Goal: Information Seeking & Learning: Learn about a topic

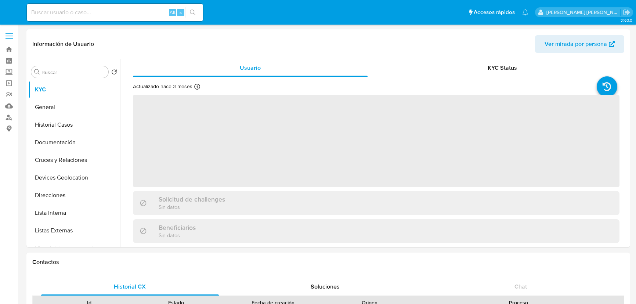
select select "10"
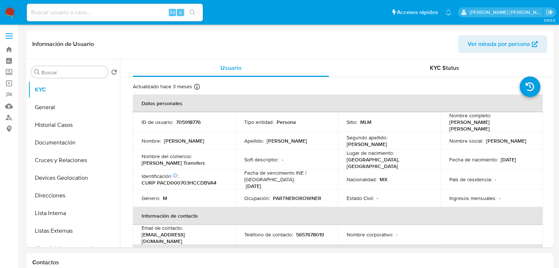
click at [75, 7] on div "Alt s" at bounding box center [115, 13] width 176 height 18
click at [68, 15] on input at bounding box center [115, 13] width 176 height 10
paste input "192468960"
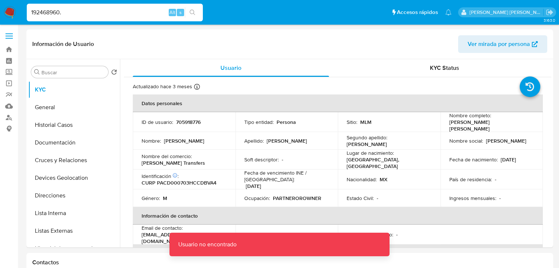
click at [68, 15] on input "192468960." at bounding box center [115, 13] width 176 height 10
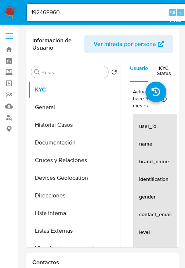
drag, startPoint x: 68, startPoint y: 15, endPoint x: 75, endPoint y: 7, distance: 10.6
click at [74, 7] on div "192468960.. Alt s" at bounding box center [115, 13] width 176 height 18
type input "192468960"
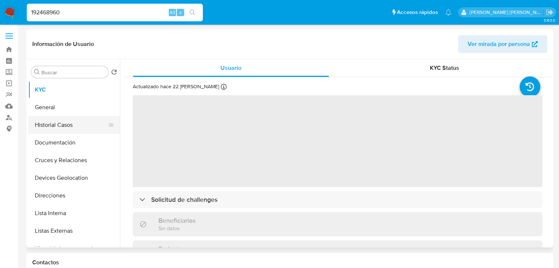
select select "10"
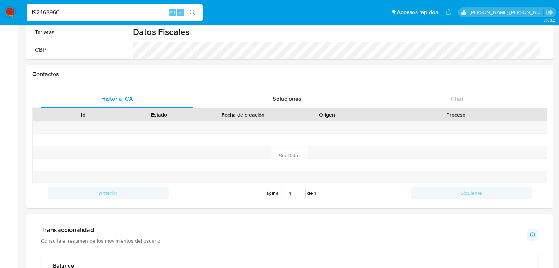
scroll to position [294, 0]
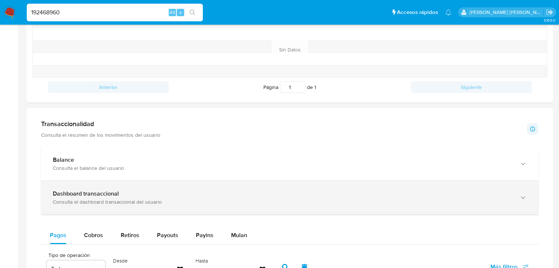
click at [87, 192] on b "Dashboard transaccional" at bounding box center [86, 193] width 66 height 8
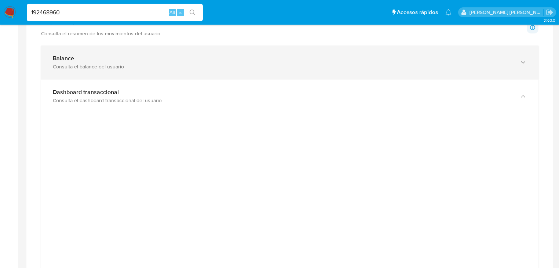
scroll to position [382, 0]
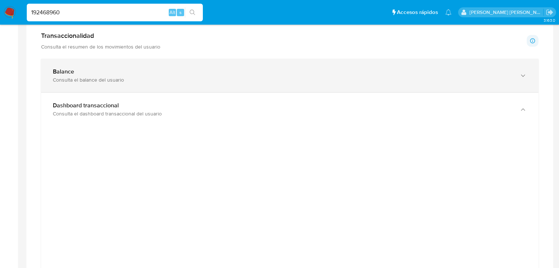
click at [101, 69] on div "Balance" at bounding box center [282, 71] width 459 height 7
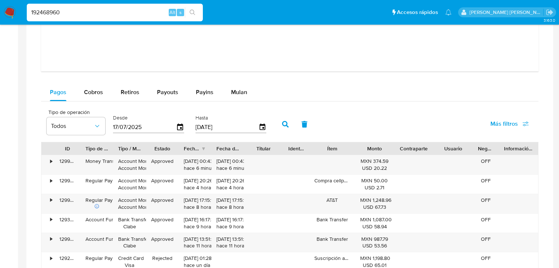
scroll to position [1145, 0]
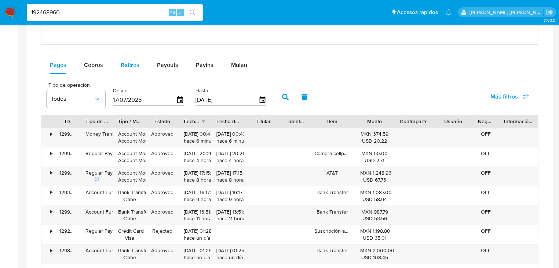
click at [92, 63] on span "Cobros" at bounding box center [93, 65] width 19 height 8
select select "10"
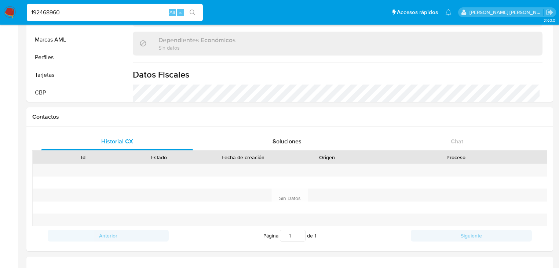
scroll to position [117, 0]
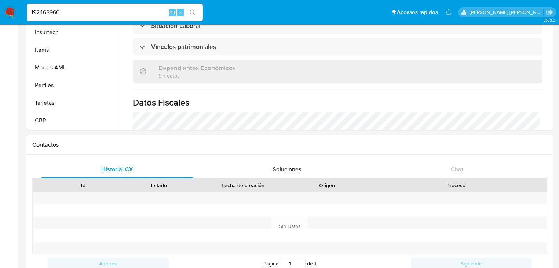
drag, startPoint x: 82, startPoint y: 16, endPoint x: 0, endPoint y: 2, distance: 83.1
click at [0, 2] on nav "Pausado Ver notificaciones 192468960 Alt s Accesos rápidos Presiona las siguien…" at bounding box center [279, 12] width 559 height 25
paste input "CaJAz2z5GfQNwGgmYtqwpvkX"
type input "CaJAz2z5GfQNwGgmYtqwpvkX"
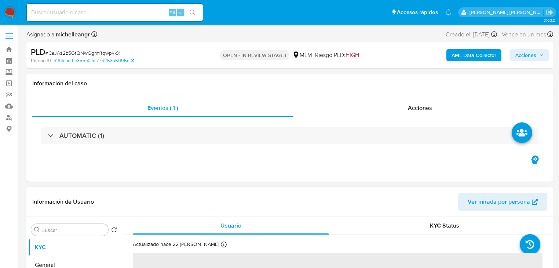
select select "10"
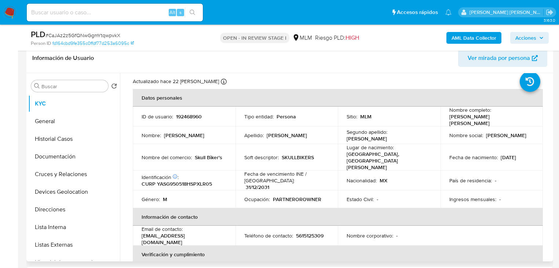
scroll to position [29, 0]
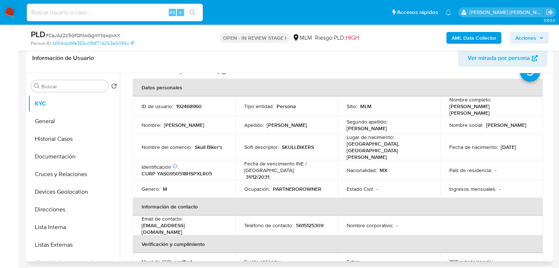
click at [183, 107] on p "192468960" at bounding box center [189, 106] width 26 height 7
copy p "192468960"
click at [194, 106] on p "192468960" at bounding box center [189, 106] width 26 height 7
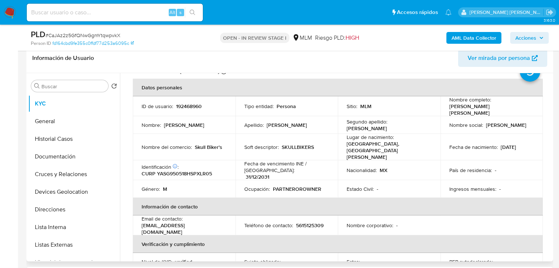
click at [349, 141] on p "[GEOGRAPHIC_DATA], [GEOGRAPHIC_DATA][PERSON_NAME]" at bounding box center [388, 150] width 82 height 20
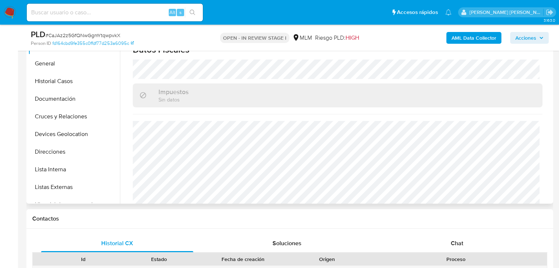
scroll to position [176, 0]
drag, startPoint x: 43, startPoint y: 71, endPoint x: 97, endPoint y: 86, distance: 56.6
click at [45, 71] on button "Historial Casos" at bounding box center [71, 80] width 86 height 18
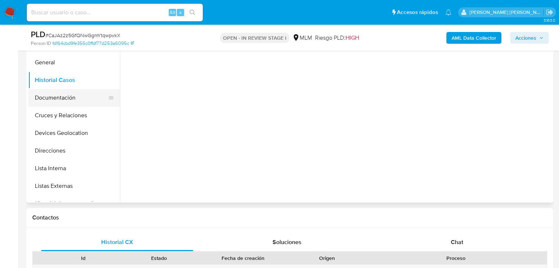
scroll to position [0, 0]
click at [61, 66] on button "General" at bounding box center [71, 63] width 86 height 18
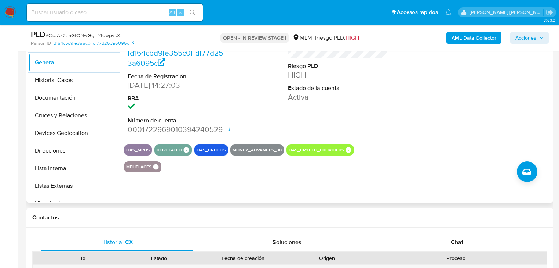
click at [69, 78] on button "Historial Casos" at bounding box center [74, 80] width 92 height 18
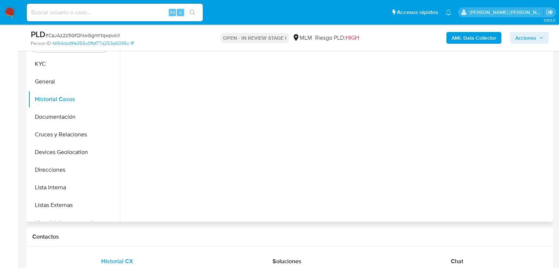
scroll to position [147, 0]
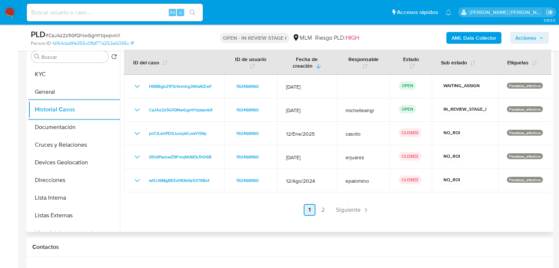
click at [349, 210] on span "Siguiente" at bounding box center [348, 210] width 25 height 6
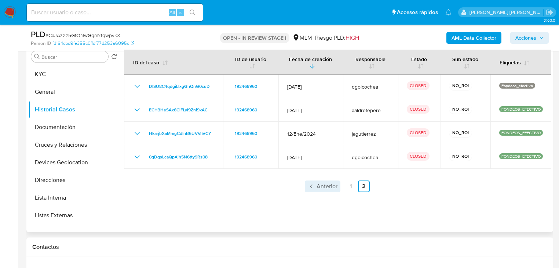
click at [324, 189] on span "Anterior" at bounding box center [327, 186] width 21 height 6
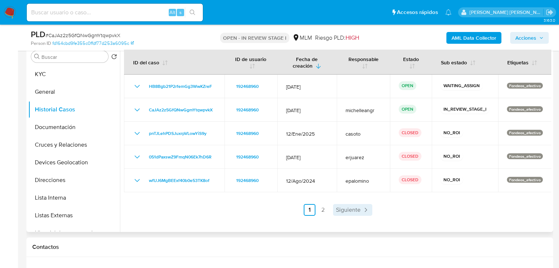
click at [347, 207] on span "Siguiente" at bounding box center [348, 210] width 25 height 6
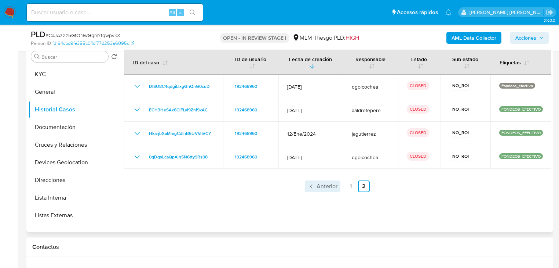
click at [326, 188] on span "Anterior" at bounding box center [327, 186] width 21 height 6
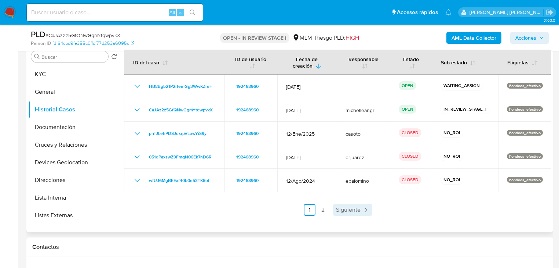
click at [354, 214] on link "Siguiente" at bounding box center [352, 210] width 39 height 12
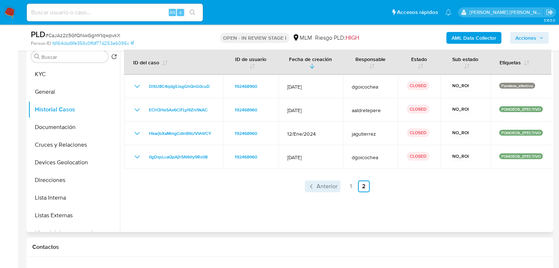
click at [317, 188] on span "Anterior" at bounding box center [327, 186] width 21 height 6
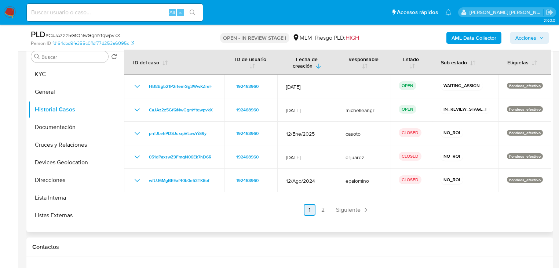
click at [349, 214] on link "Siguiente" at bounding box center [352, 210] width 39 height 12
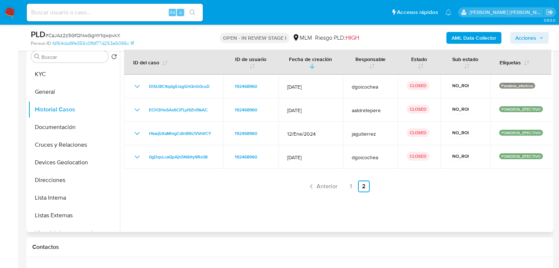
click at [327, 181] on link "Anterior" at bounding box center [323, 186] width 36 height 12
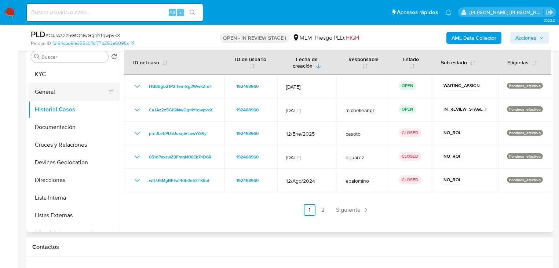
drag, startPoint x: 69, startPoint y: 89, endPoint x: 79, endPoint y: 83, distance: 11.9
click at [70, 88] on button "General" at bounding box center [71, 92] width 86 height 18
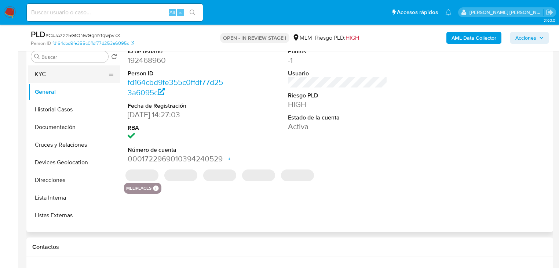
click at [41, 73] on button "KYC" at bounding box center [71, 74] width 86 height 18
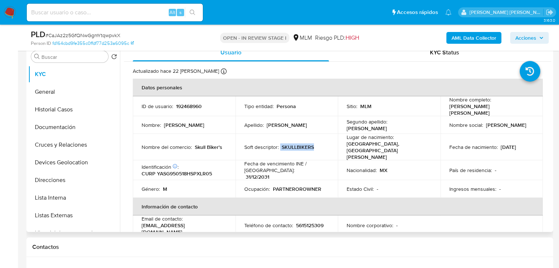
drag, startPoint x: 316, startPoint y: 139, endPoint x: 279, endPoint y: 142, distance: 37.5
click at [279, 143] on div "Soft descriptor : SKULLBIKERS" at bounding box center [286, 146] width 85 height 7
copy div "SKULLBIKERS"
click at [63, 128] on button "Documentación" at bounding box center [71, 127] width 86 height 18
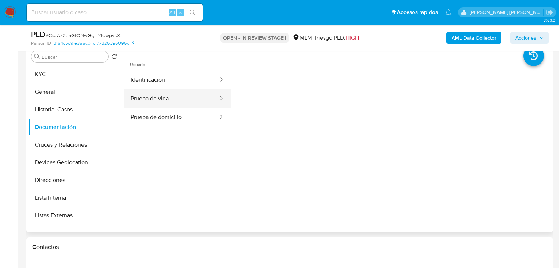
drag, startPoint x: 180, startPoint y: 81, endPoint x: 217, endPoint y: 90, distance: 38.5
click at [182, 80] on button "Identificación" at bounding box center [171, 79] width 95 height 19
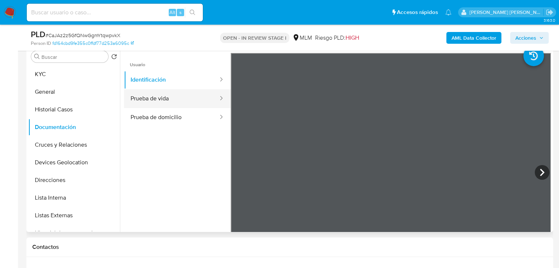
click at [190, 100] on button "Prueba de vida" at bounding box center [171, 98] width 95 height 19
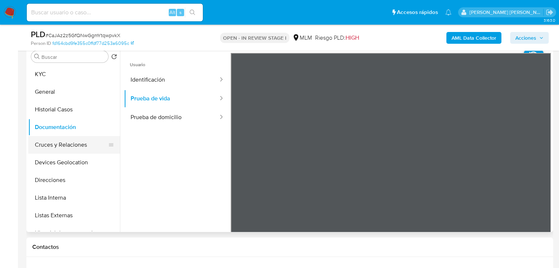
click at [72, 150] on button "Cruces y Relaciones" at bounding box center [71, 145] width 86 height 18
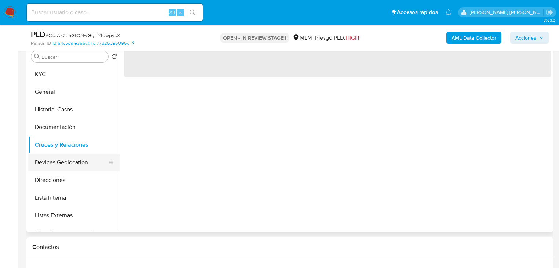
click at [76, 161] on button "Devices Geolocation" at bounding box center [71, 162] width 86 height 18
click at [79, 144] on button "Cruces y Relaciones" at bounding box center [74, 145] width 92 height 18
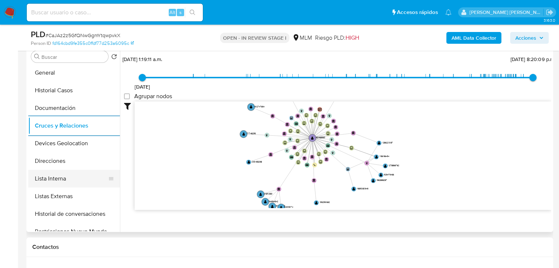
scroll to position [29, 0]
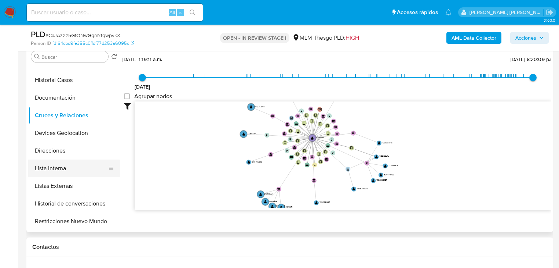
click at [76, 160] on button "Lista Interna" at bounding box center [71, 168] width 86 height 18
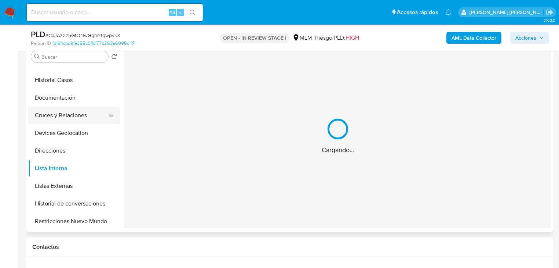
click at [72, 117] on button "Cruces y Relaciones" at bounding box center [71, 115] width 86 height 18
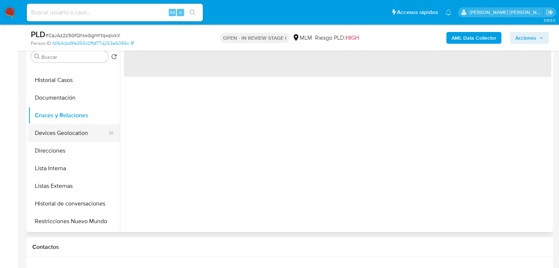
click at [69, 135] on button "Devices Geolocation" at bounding box center [71, 133] width 86 height 18
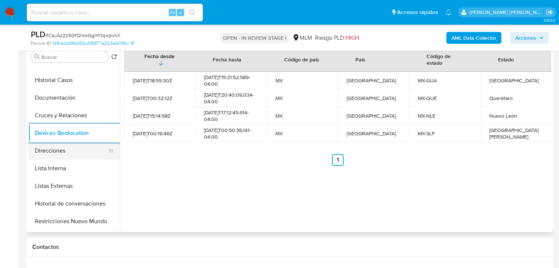
click at [62, 155] on button "Direcciones" at bounding box center [71, 151] width 86 height 18
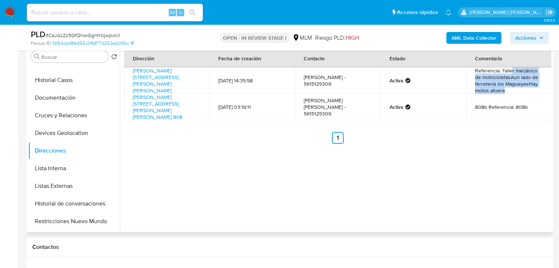
drag, startPoint x: 509, startPoint y: 69, endPoint x: 532, endPoint y: 88, distance: 30.0
click at [532, 88] on td "Referencia: Taller mecánico de motocicletasAun lado de ferretería los MagueyesH…" at bounding box center [509, 80] width 86 height 26
click at [67, 189] on button "Listas Externas" at bounding box center [71, 186] width 86 height 18
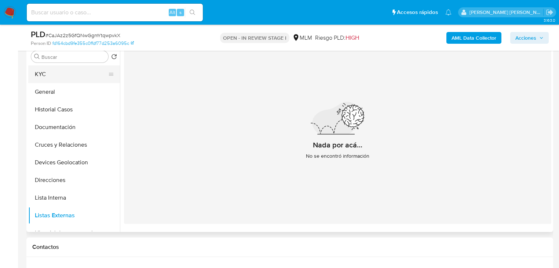
click at [47, 73] on button "KYC" at bounding box center [71, 74] width 86 height 18
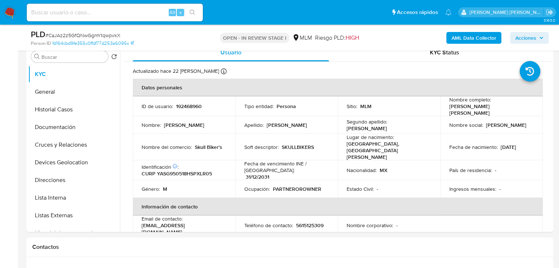
drag, startPoint x: 215, startPoint y: 217, endPoint x: 169, endPoint y: 175, distance: 63.1
click at [142, 222] on p "[EMAIL_ADDRESS][DOMAIN_NAME]" at bounding box center [183, 228] width 82 height 13
copy p "[EMAIL_ADDRESS][DOMAIN_NAME]"
click at [314, 222] on p "5615125309" at bounding box center [310, 225] width 28 height 7
click at [315, 222] on p "5615125309" at bounding box center [310, 225] width 28 height 7
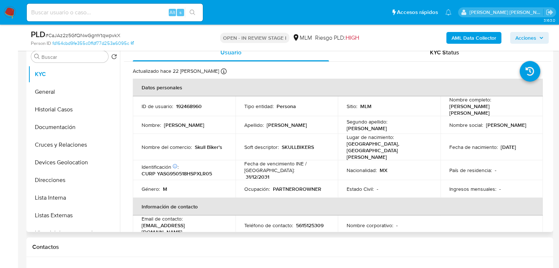
click at [315, 222] on p "5615125309" at bounding box center [310, 225] width 28 height 7
drag, startPoint x: 315, startPoint y: 214, endPoint x: 321, endPoint y: 200, distance: 15.0
click at [316, 222] on p "5615125309" at bounding box center [310, 225] width 28 height 7
copy p "5615125309"
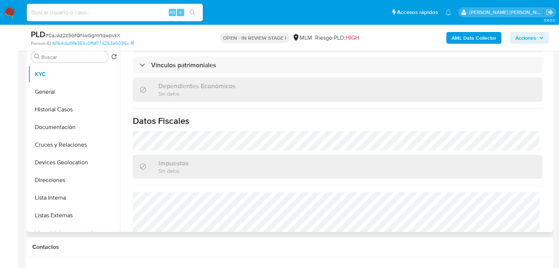
scroll to position [464, 0]
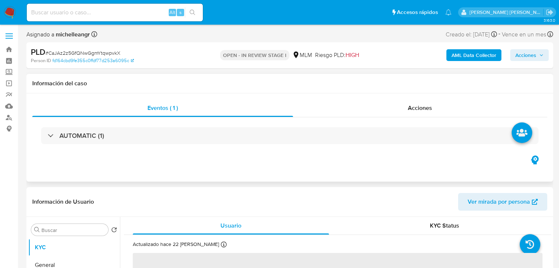
select select "10"
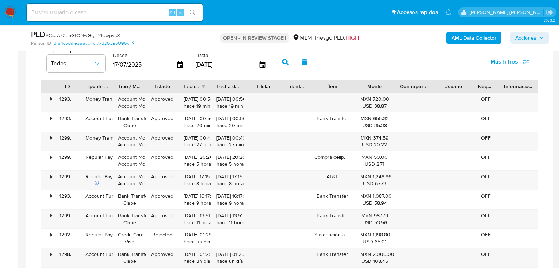
scroll to position [617, 0]
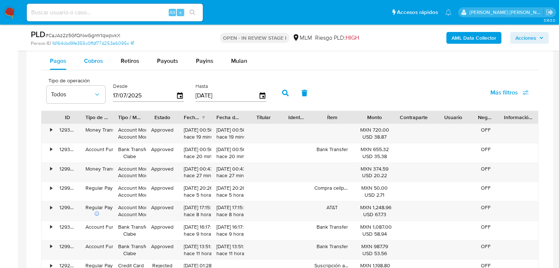
click at [95, 66] on div "Cobros" at bounding box center [93, 61] width 19 height 18
select select "10"
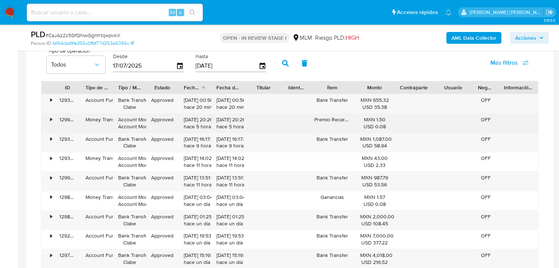
scroll to position [705, 0]
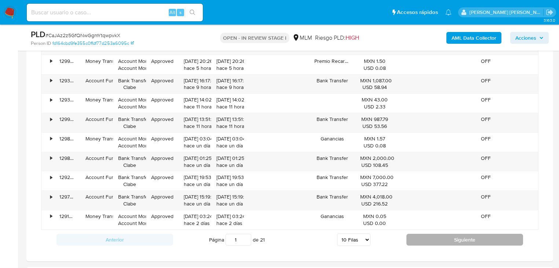
click at [424, 235] on button "Siguiente" at bounding box center [465, 239] width 117 height 12
type input "2"
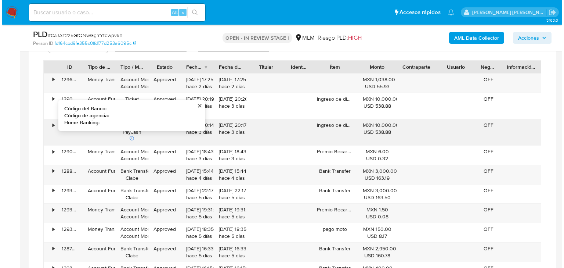
scroll to position [617, 0]
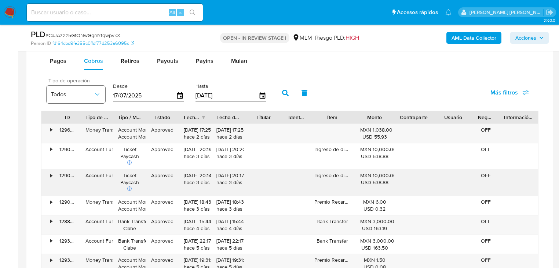
click at [99, 94] on icon "button" at bounding box center [97, 94] width 7 height 7
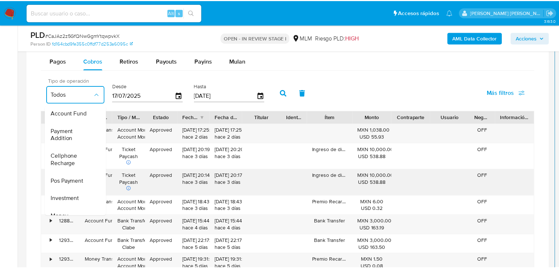
scroll to position [88, 0]
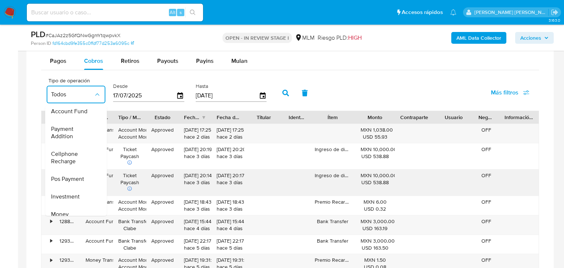
click at [76, 114] on span "Account Fund" at bounding box center [69, 111] width 36 height 7
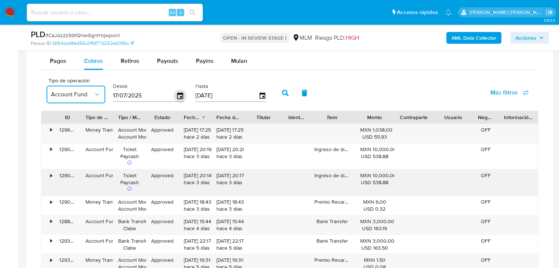
click at [176, 97] on div "17/07/2025" at bounding box center [148, 96] width 71 height 12
click at [177, 97] on icon "button" at bounding box center [180, 95] width 6 height 7
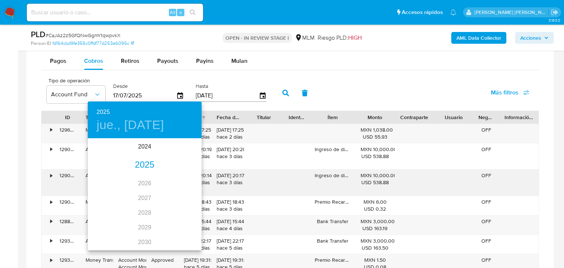
click at [139, 165] on div "2025" at bounding box center [145, 164] width 114 height 15
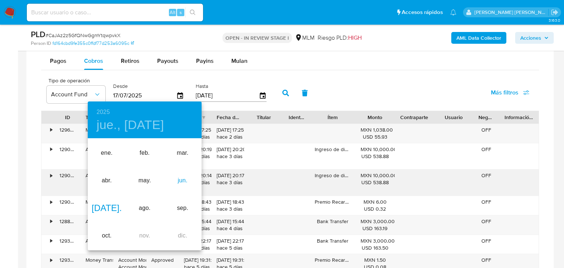
click at [179, 179] on div "jun." at bounding box center [183, 181] width 38 height 28
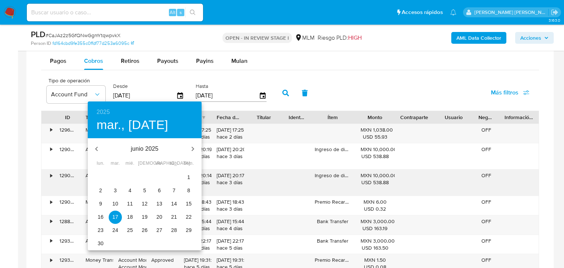
click at [177, 189] on span "7" at bounding box center [173, 189] width 13 height 7
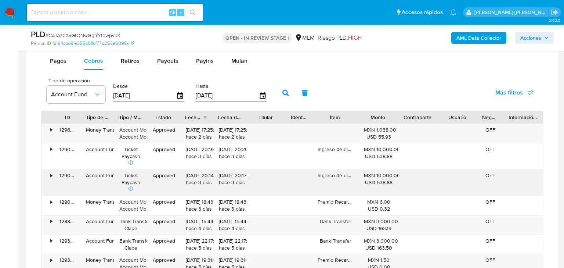
type input "07/06/2025"
click at [286, 89] on button "button" at bounding box center [285, 93] width 19 height 18
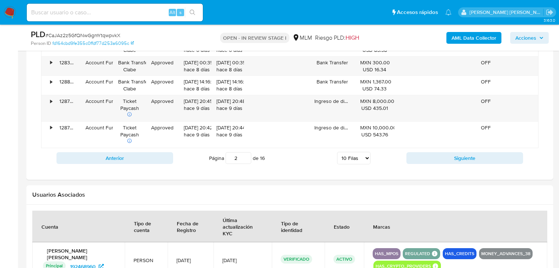
scroll to position [763, 0]
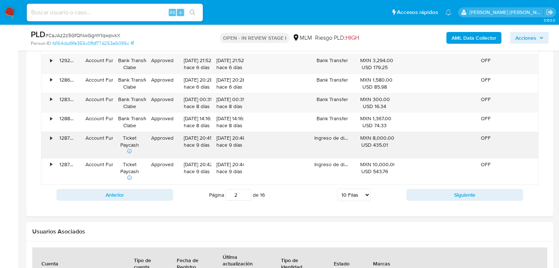
click at [49, 137] on div "•" at bounding box center [47, 145] width 13 height 26
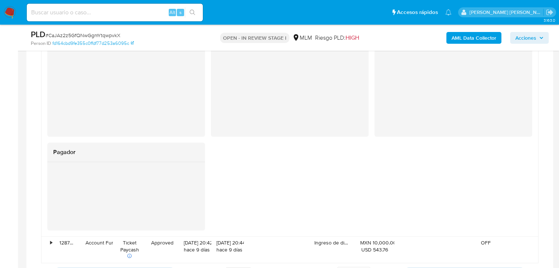
scroll to position [969, 0]
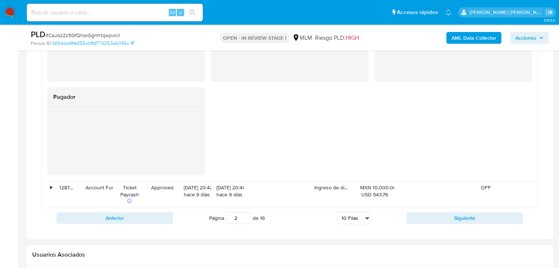
click at [429, 218] on button "Siguiente" at bounding box center [465, 218] width 117 height 12
type input "3"
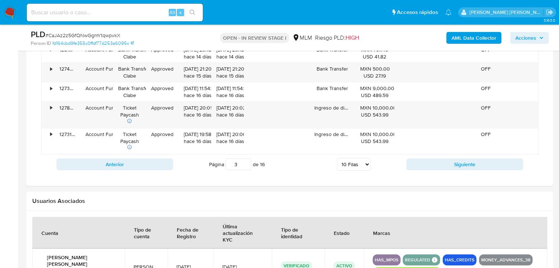
scroll to position [763, 0]
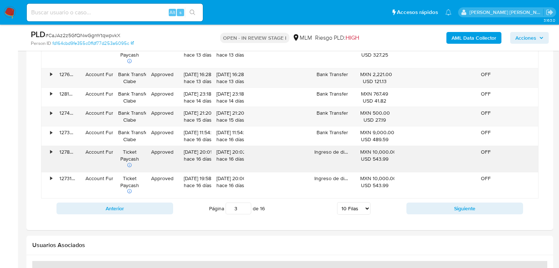
click at [46, 150] on div "•" at bounding box center [47, 159] width 13 height 26
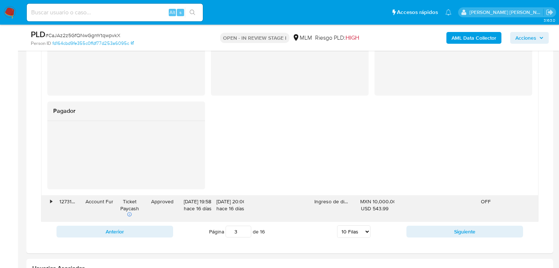
click at [51, 205] on div "•" at bounding box center [47, 208] width 13 height 26
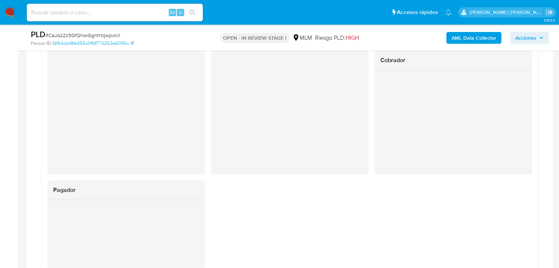
scroll to position [1233, 0]
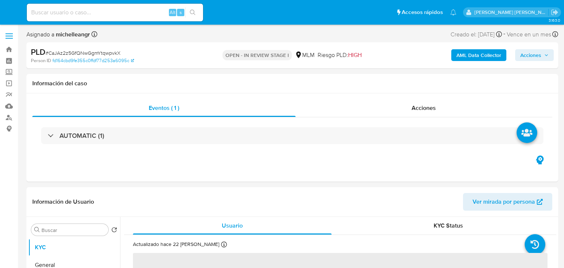
select select "10"
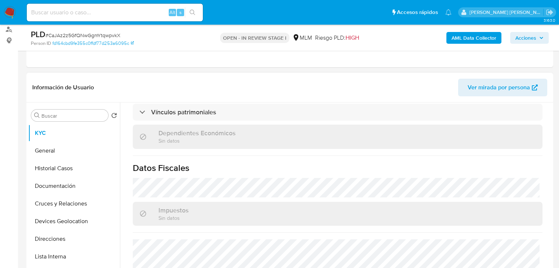
scroll to position [464, 0]
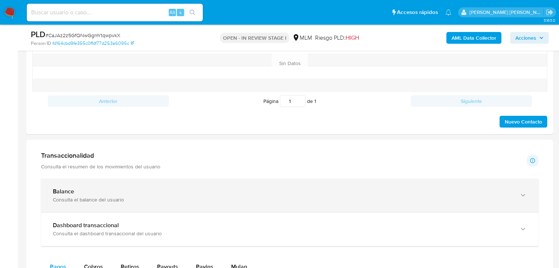
drag, startPoint x: 146, startPoint y: 191, endPoint x: 207, endPoint y: 197, distance: 60.8
click at [146, 191] on div "Balance" at bounding box center [282, 191] width 459 height 7
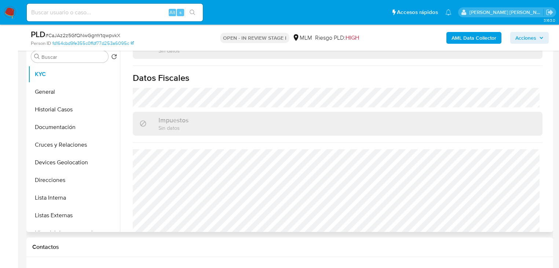
scroll to position [59, 0]
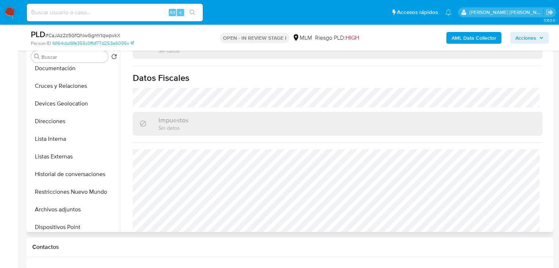
drag, startPoint x: 67, startPoint y: 209, endPoint x: 377, endPoint y: 181, distance: 311.8
click at [67, 209] on button "Archivos adjuntos" at bounding box center [74, 209] width 92 height 18
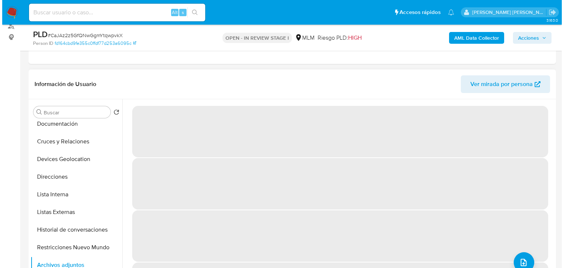
scroll to position [88, 0]
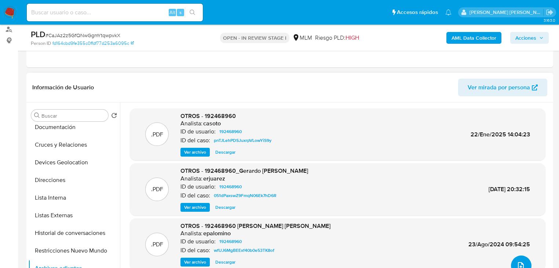
click at [517, 263] on icon "upload-file" at bounding box center [521, 265] width 9 height 9
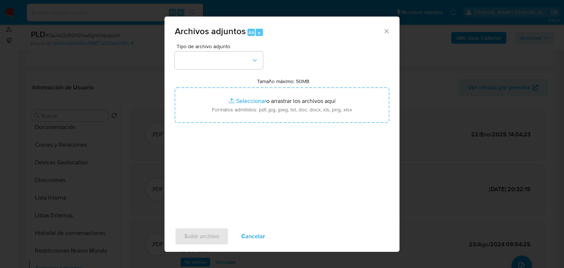
drag, startPoint x: 203, startPoint y: 69, endPoint x: 208, endPoint y: 50, distance: 19.4
click at [208, 50] on div "Tipo de archivo adjunto" at bounding box center [219, 56] width 88 height 25
click at [208, 56] on button "button" at bounding box center [219, 60] width 88 height 18
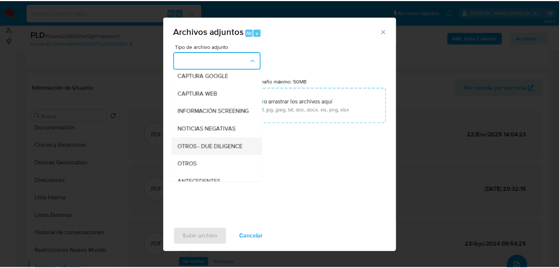
scroll to position [50, 0]
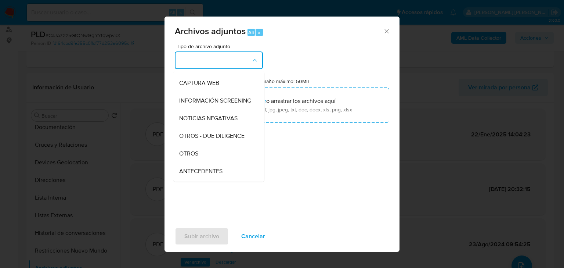
drag, startPoint x: 201, startPoint y: 161, endPoint x: 215, endPoint y: 165, distance: 14.8
click at [201, 160] on div "OTROS" at bounding box center [216, 154] width 75 height 18
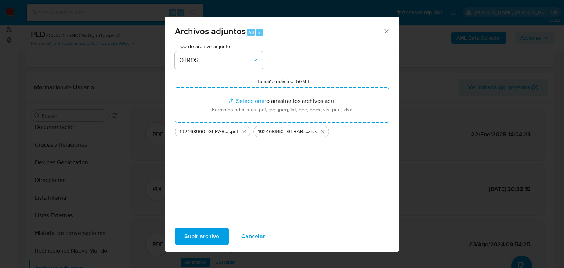
drag, startPoint x: 228, startPoint y: 96, endPoint x: 197, endPoint y: 237, distance: 144.2
click at [197, 237] on span "Subir archivo" at bounding box center [201, 236] width 35 height 16
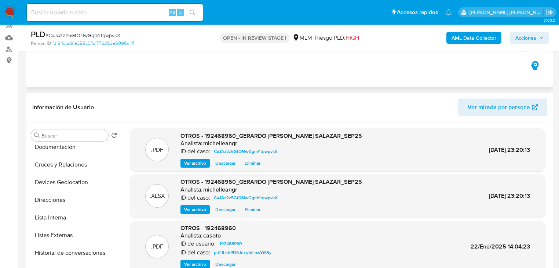
scroll to position [29, 0]
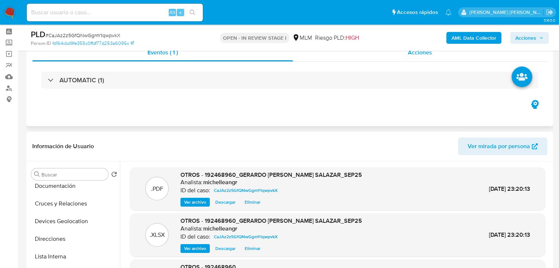
click at [433, 60] on div "Acciones" at bounding box center [420, 53] width 255 height 18
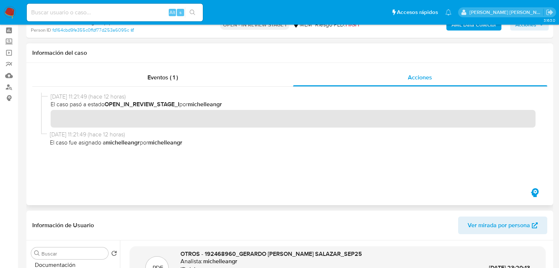
scroll to position [117, 0]
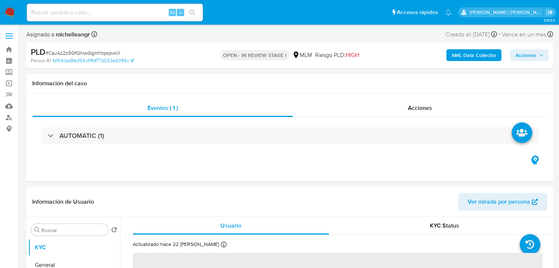
select select "10"
click at [423, 112] on span "Acciones" at bounding box center [420, 107] width 24 height 8
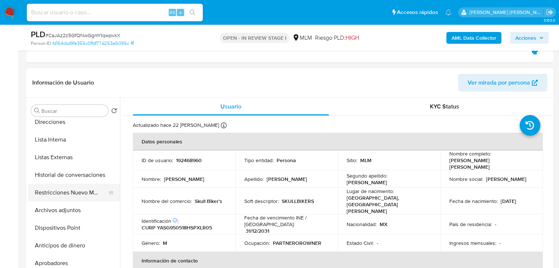
scroll to position [117, 0]
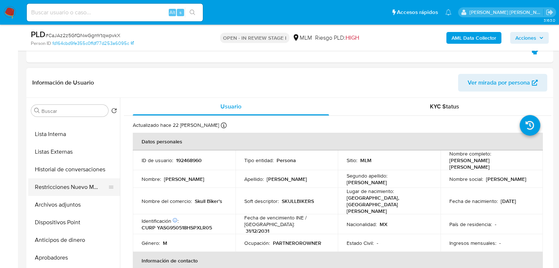
click at [77, 191] on button "Restricciones Nuevo Mundo" at bounding box center [71, 187] width 86 height 18
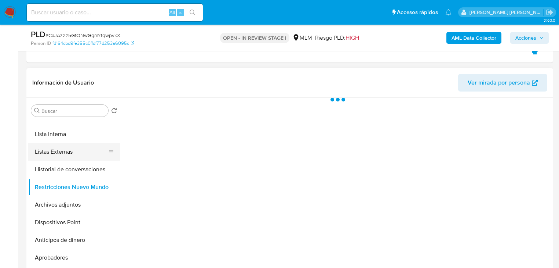
drag, startPoint x: 66, startPoint y: 151, endPoint x: 66, endPoint y: 145, distance: 5.5
click at [66, 151] on button "Listas Externas" at bounding box center [71, 152] width 86 height 18
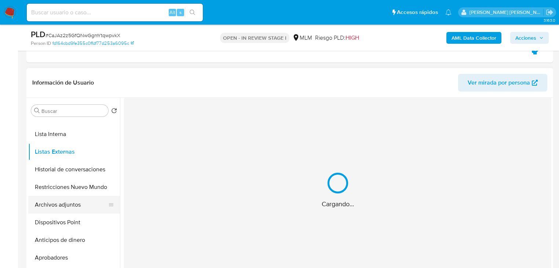
click at [76, 204] on button "Archivos adjuntos" at bounding box center [71, 205] width 86 height 18
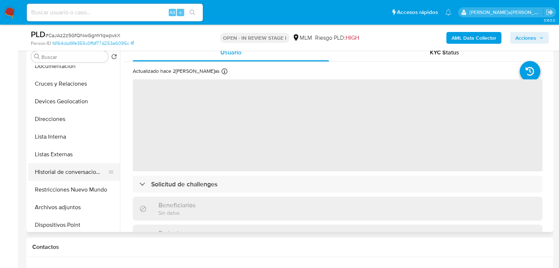
scroll to position [88, 0]
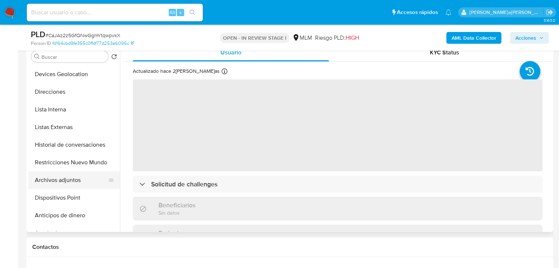
click at [83, 181] on button "Archivos adjuntos" at bounding box center [71, 180] width 86 height 18
select select "10"
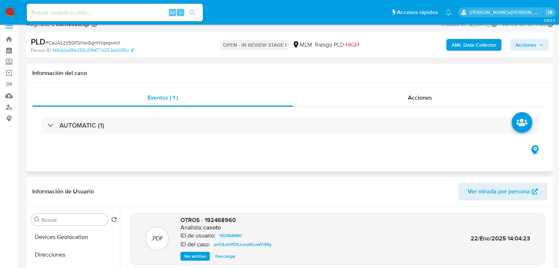
scroll to position [0, 0]
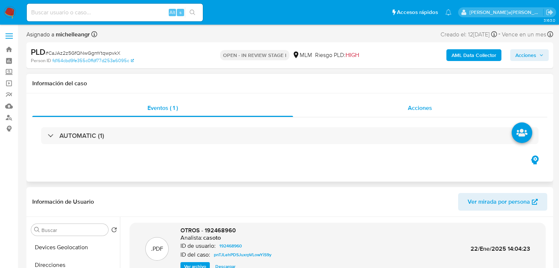
click at [417, 101] on div "Acciones" at bounding box center [420, 108] width 255 height 18
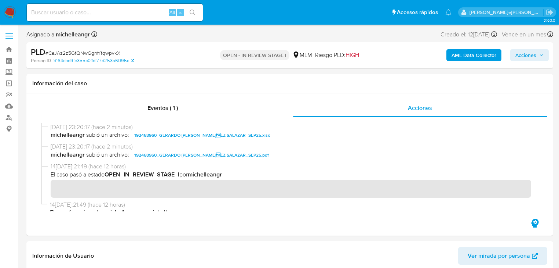
click at [530, 57] on span "Acciones" at bounding box center [526, 55] width 21 height 12
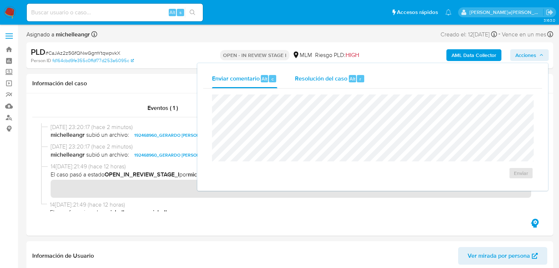
click at [318, 79] on span "Resolución del caso" at bounding box center [321, 78] width 52 height 8
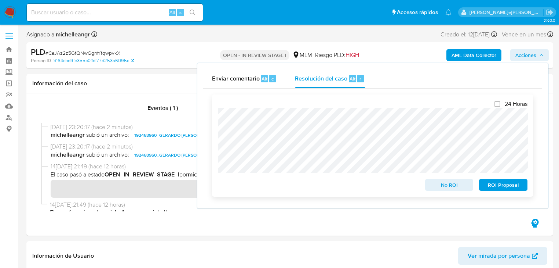
click at [440, 184] on span "No ROI" at bounding box center [449, 184] width 38 height 10
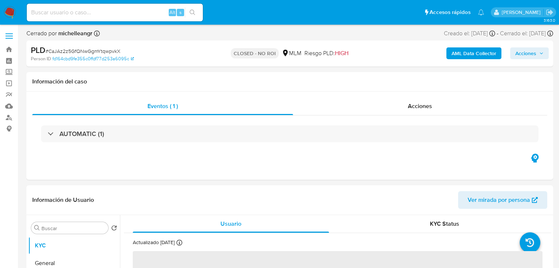
select select "10"
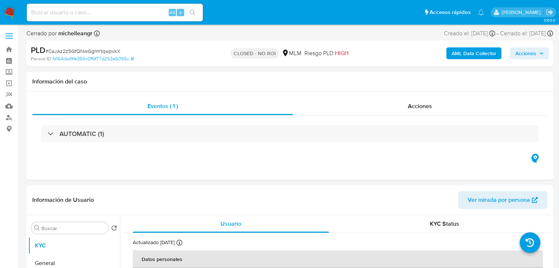
click at [83, 7] on div "Alt s" at bounding box center [115, 13] width 176 height 18
click at [80, 11] on input at bounding box center [115, 13] width 176 height 10
paste input "uQFA3WOuHYPChS6Rkh9WUc5a"
type input "uQFA3WOuHYPChS6Rkh9WUc5a"
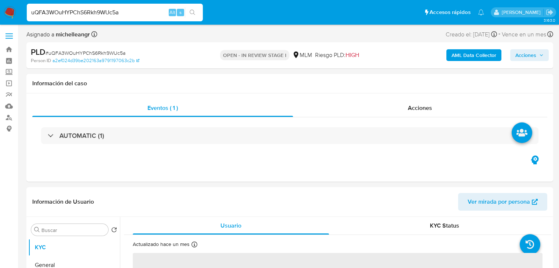
select select "10"
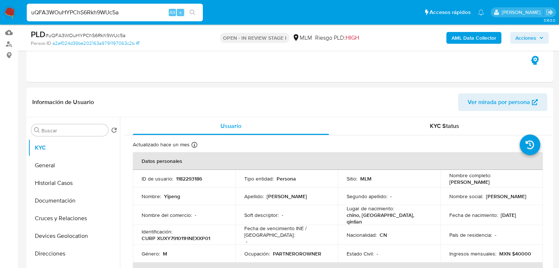
scroll to position [117, 0]
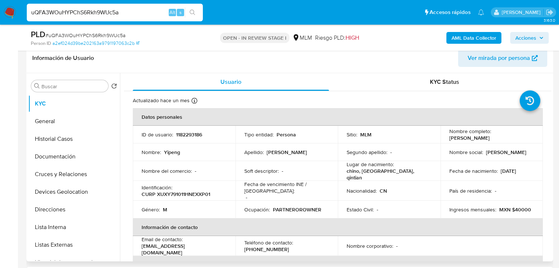
click at [187, 130] on td "ID de usuario : 1182293186" at bounding box center [184, 135] width 103 height 18
click at [187, 134] on p "1182293186" at bounding box center [189, 134] width 26 height 7
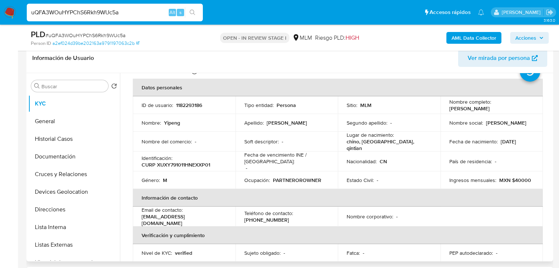
click at [330, 141] on td "Soft descriptor : -" at bounding box center [287, 141] width 103 height 20
click at [382, 145] on p "chino, [GEOGRAPHIC_DATA], qintian" at bounding box center [388, 144] width 82 height 13
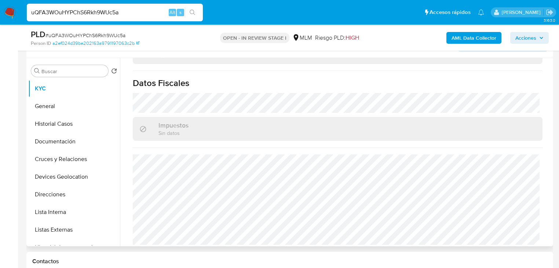
scroll to position [147, 0]
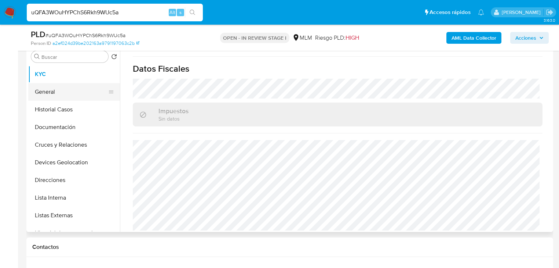
click at [53, 84] on button "General" at bounding box center [71, 92] width 86 height 18
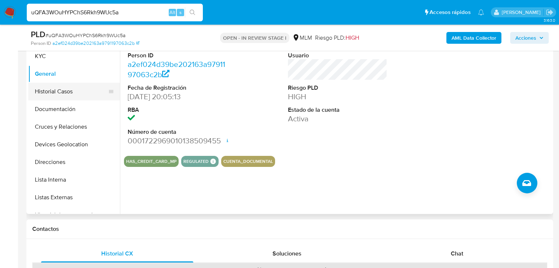
scroll to position [121, 0]
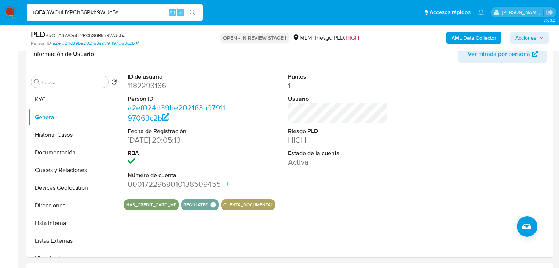
click at [56, 134] on button "Historial Casos" at bounding box center [74, 135] width 92 height 18
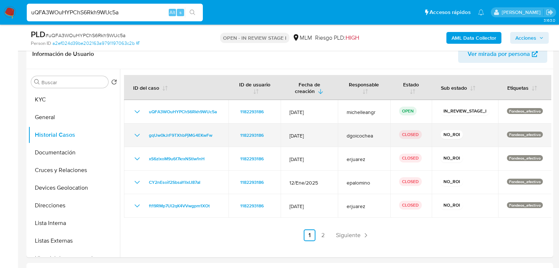
drag, startPoint x: 134, startPoint y: 137, endPoint x: 213, endPoint y: 141, distance: 79.4
click at [134, 137] on icon "Mostrar/Ocultar" at bounding box center [137, 135] width 9 height 9
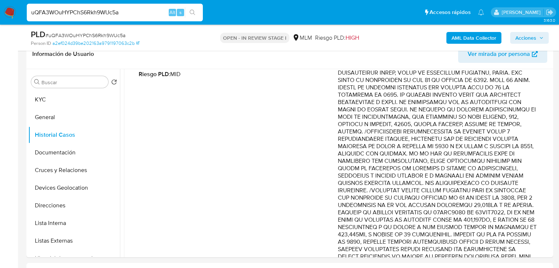
scroll to position [147, 0]
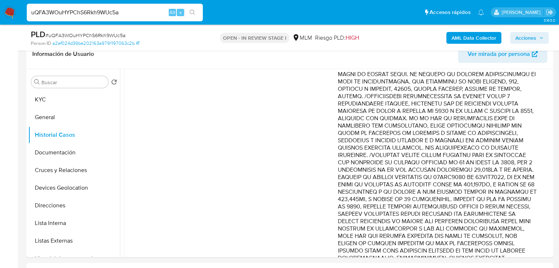
drag, startPoint x: 367, startPoint y: 113, endPoint x: 540, endPoint y: 205, distance: 196.3
click at [540, 208] on td "Fecha de vencimiento : [DATE] 06:19 Fecha de cierre : [DATE] 16:16 Riesgo PLD :…" at bounding box center [338, 186] width 428 height 373
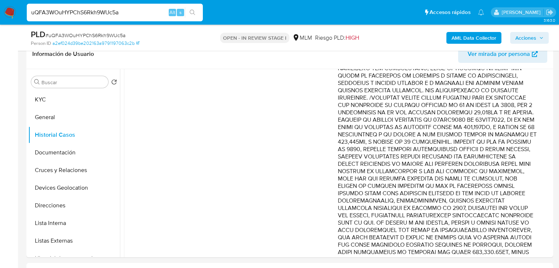
scroll to position [206, 0]
drag, startPoint x: 455, startPoint y: 188, endPoint x: 521, endPoint y: 210, distance: 70.1
click at [523, 213] on p "Comentario :" at bounding box center [437, 122] width 199 height 338
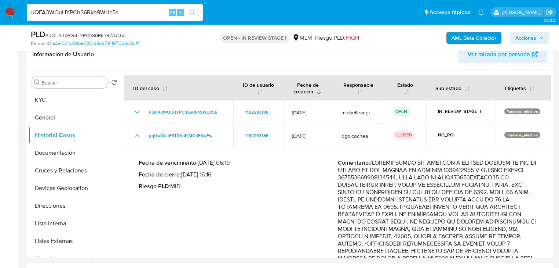
scroll to position [63, 0]
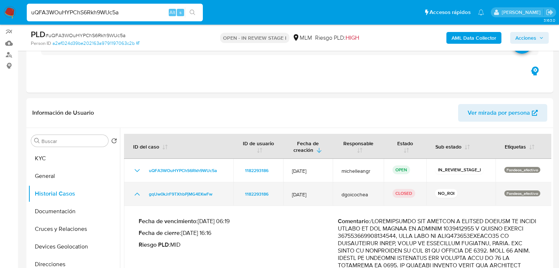
drag, startPoint x: 141, startPoint y: 189, endPoint x: 256, endPoint y: 184, distance: 115.3
click at [140, 188] on td "gqUw0kJrF9TXhbPjMG4EKwFw" at bounding box center [178, 193] width 109 height 23
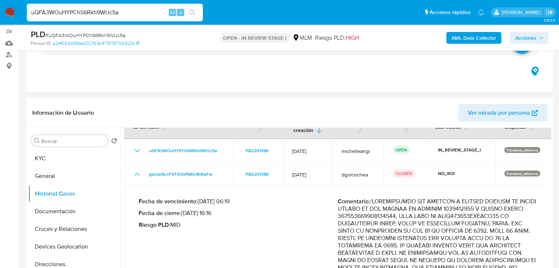
scroll to position [59, 0]
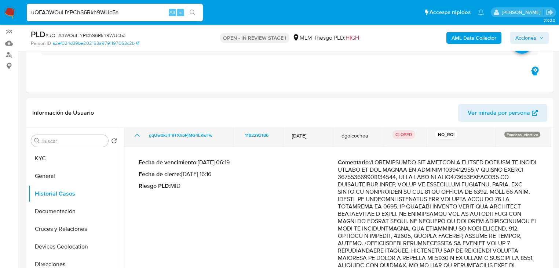
click at [139, 138] on icon "Mostrar/Ocultar" at bounding box center [137, 135] width 9 height 9
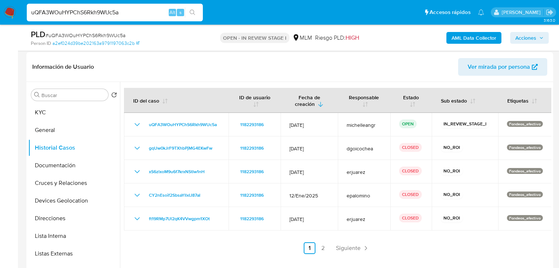
scroll to position [151, 0]
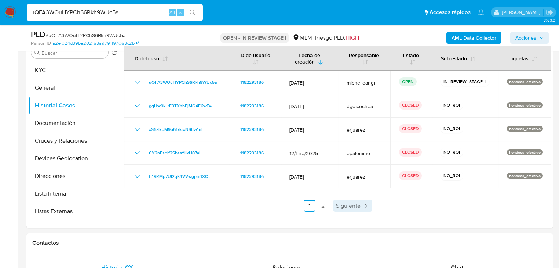
click at [350, 203] on span "Siguiente" at bounding box center [348, 206] width 25 height 6
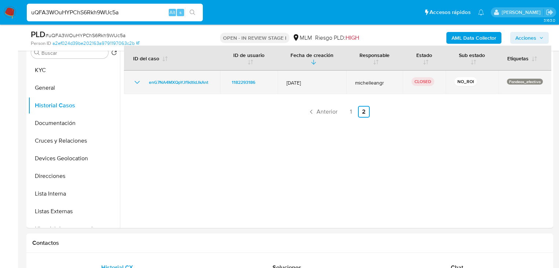
click at [137, 80] on icon "Mostrar/Ocultar" at bounding box center [137, 82] width 9 height 9
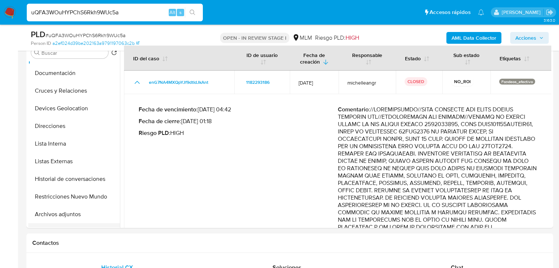
scroll to position [88, 0]
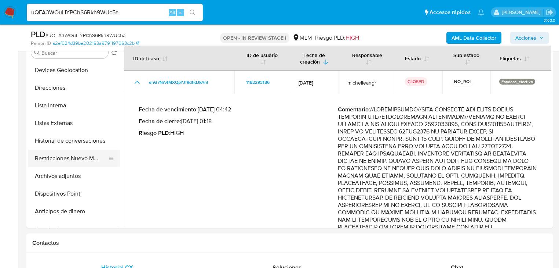
click at [85, 159] on button "Restricciones Nuevo Mundo" at bounding box center [71, 158] width 86 height 18
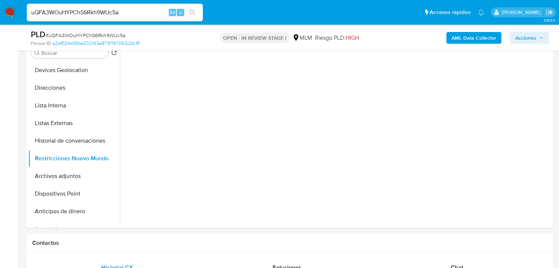
click at [95, 139] on button "Historial de conversaciones" at bounding box center [74, 141] width 92 height 18
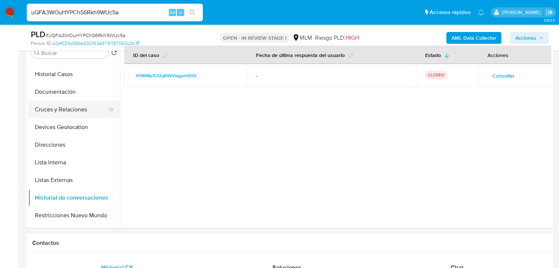
scroll to position [29, 0]
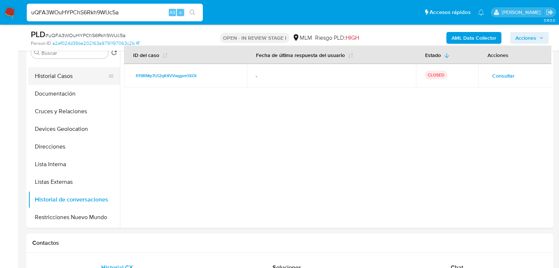
drag, startPoint x: 72, startPoint y: 74, endPoint x: 95, endPoint y: 73, distance: 23.5
click at [73, 74] on button "Historial Casos" at bounding box center [71, 76] width 86 height 18
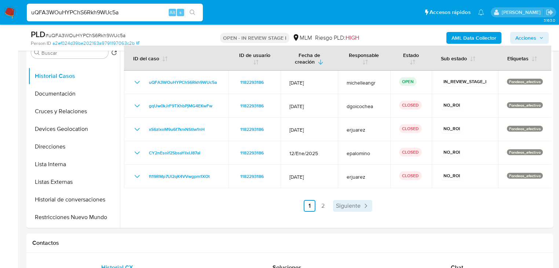
click at [346, 206] on span "Siguiente" at bounding box center [348, 206] width 25 height 6
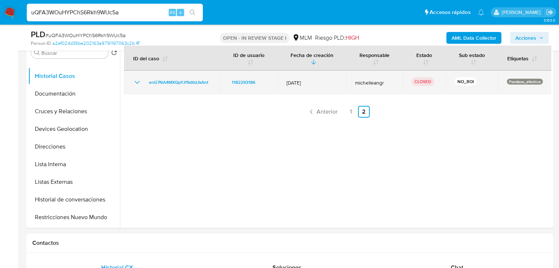
click at [137, 78] on icon "Mostrar/Ocultar" at bounding box center [137, 82] width 9 height 9
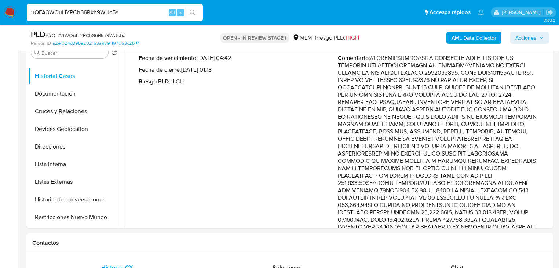
scroll to position [88, 0]
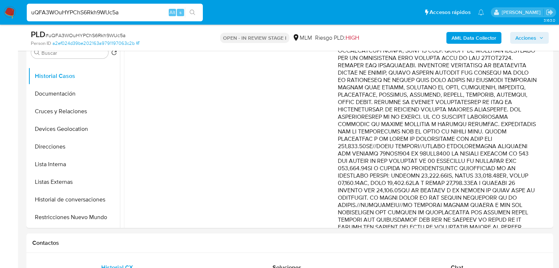
drag, startPoint x: 430, startPoint y: 73, endPoint x: 523, endPoint y: 149, distance: 119.7
click at [523, 149] on p "Comentario :" at bounding box center [437, 154] width 199 height 272
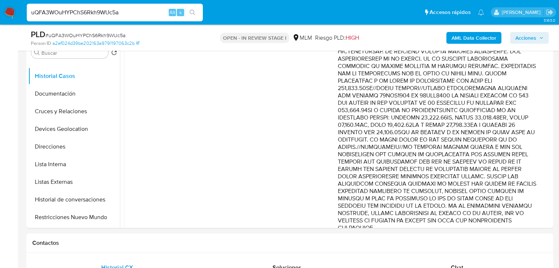
scroll to position [147, 0]
drag, startPoint x: 474, startPoint y: 139, endPoint x: 491, endPoint y: 156, distance: 23.9
click at [491, 156] on p "Comentario :" at bounding box center [437, 95] width 199 height 272
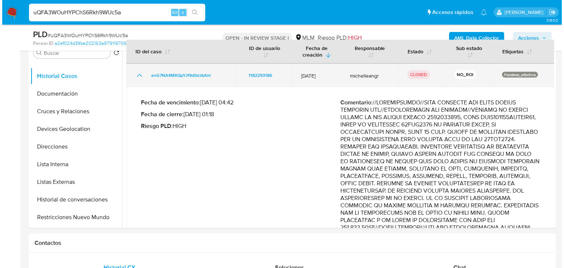
scroll to position [0, 0]
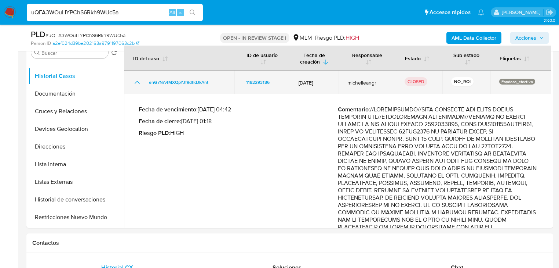
click at [135, 82] on icon "Mostrar/Ocultar" at bounding box center [137, 82] width 9 height 9
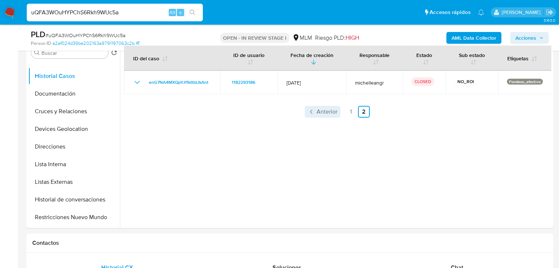
click at [326, 112] on span "Anterior" at bounding box center [327, 112] width 21 height 6
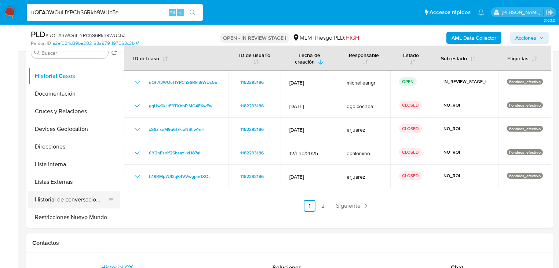
click at [97, 202] on button "Historial de conversaciones" at bounding box center [71, 199] width 86 height 18
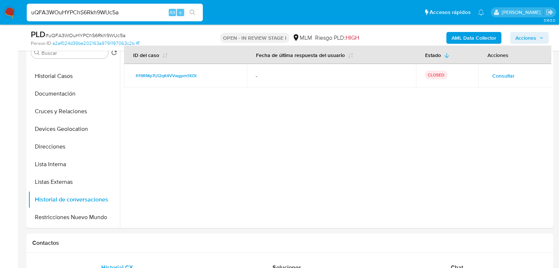
click at [502, 75] on span "Consultar" at bounding box center [503, 75] width 22 height 10
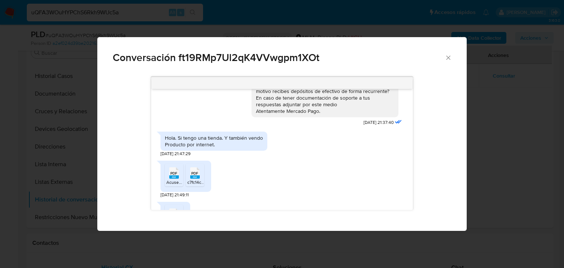
scroll to position [264, 0]
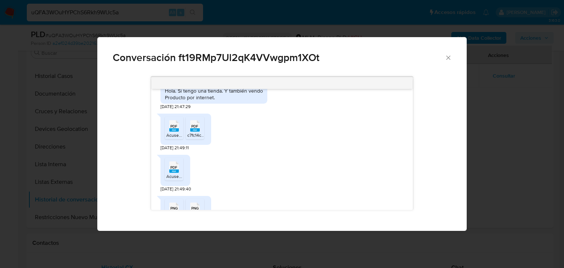
click at [181, 132] on div "PDF PDF" at bounding box center [173, 125] width 15 height 14
click at [192, 131] on rect "Comunicación" at bounding box center [195, 129] width 10 height 3
click at [175, 173] on icon "PDF" at bounding box center [174, 166] width 10 height 13
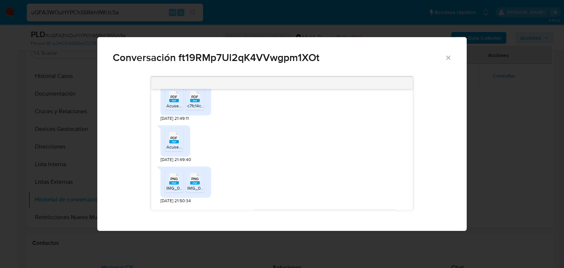
drag, startPoint x: 175, startPoint y: 183, endPoint x: 195, endPoint y: 192, distance: 21.4
click at [177, 181] on span "PNG" at bounding box center [173, 178] width 7 height 5
click at [196, 190] on li "PNG PNG IMG_0234.png" at bounding box center [195, 180] width 18 height 23
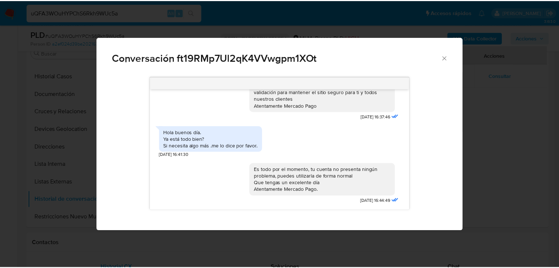
scroll to position [442, 0]
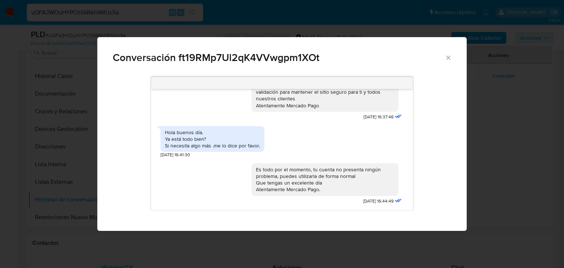
drag, startPoint x: 273, startPoint y: 80, endPoint x: 283, endPoint y: 80, distance: 9.5
click at [276, 80] on div "Comunicación" at bounding box center [282, 83] width 262 height 12
click at [448, 56] on icon "Cerrar" at bounding box center [447, 57] width 7 height 7
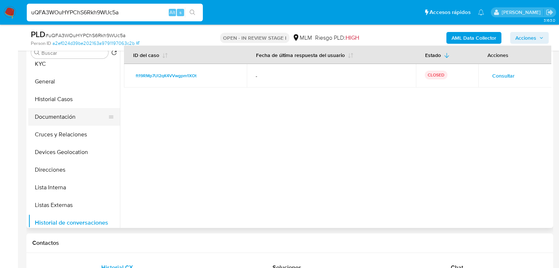
scroll to position [0, 0]
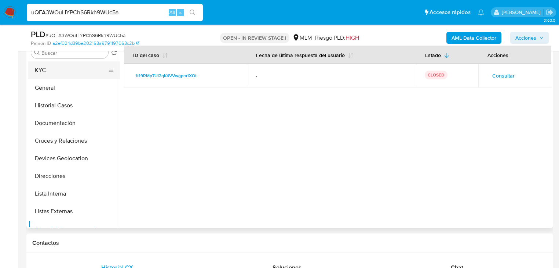
drag, startPoint x: 46, startPoint y: 70, endPoint x: 110, endPoint y: 73, distance: 64.7
click at [46, 70] on button "KYC" at bounding box center [71, 70] width 86 height 18
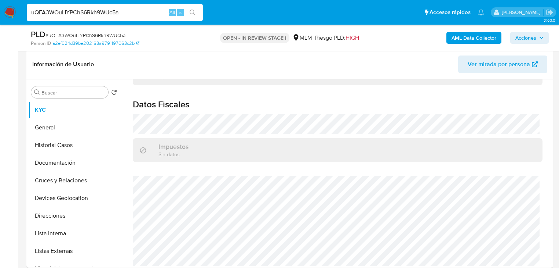
scroll to position [121, 0]
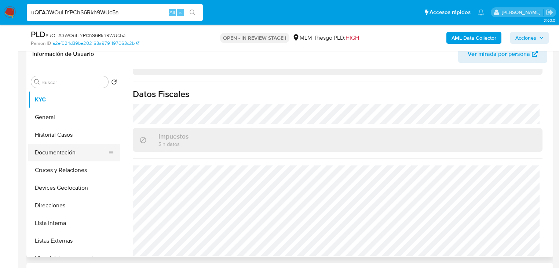
click at [32, 153] on div "Buscar Volver al orden por defecto KYC General Historial Casos Documentación Cr…" at bounding box center [289, 163] width 527 height 188
click at [75, 154] on button "Documentación" at bounding box center [71, 152] width 86 height 18
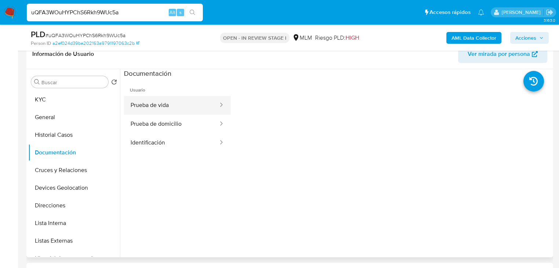
drag, startPoint x: 183, startPoint y: 106, endPoint x: 217, endPoint y: 113, distance: 33.9
click at [188, 104] on button "Prueba de vida" at bounding box center [171, 105] width 95 height 19
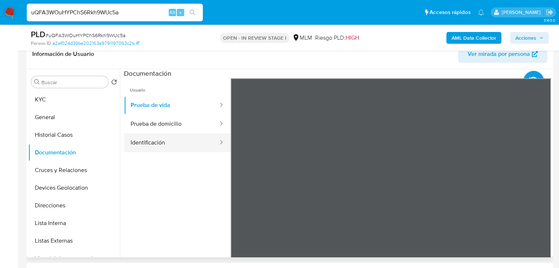
drag, startPoint x: 170, startPoint y: 142, endPoint x: 174, endPoint y: 142, distance: 4.1
click at [169, 137] on button "Identificación" at bounding box center [171, 142] width 95 height 19
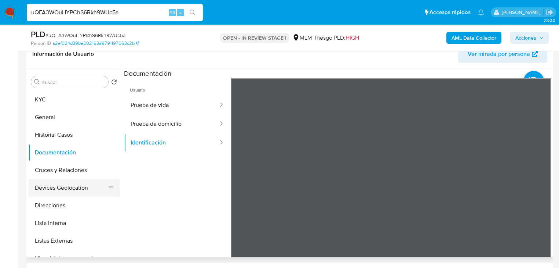
click at [79, 185] on button "Devices Geolocation" at bounding box center [71, 188] width 86 height 18
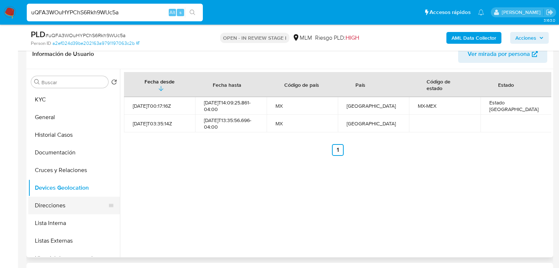
click at [74, 211] on button "Direcciones" at bounding box center [71, 205] width 86 height 18
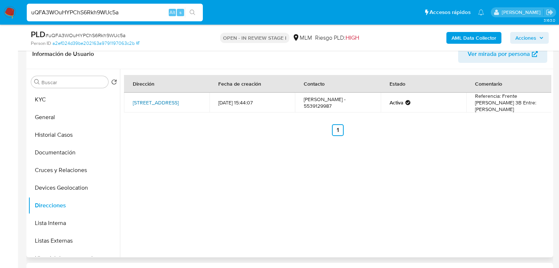
click at [160, 101] on link "[STREET_ADDRESS]" at bounding box center [156, 102] width 46 height 7
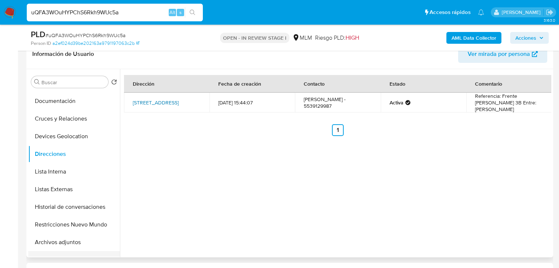
scroll to position [117, 0]
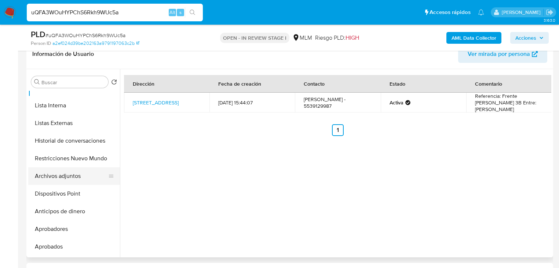
click at [73, 181] on button "Archivos adjuntos" at bounding box center [71, 176] width 86 height 18
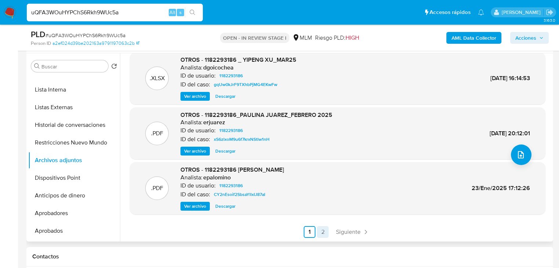
scroll to position [151, 0]
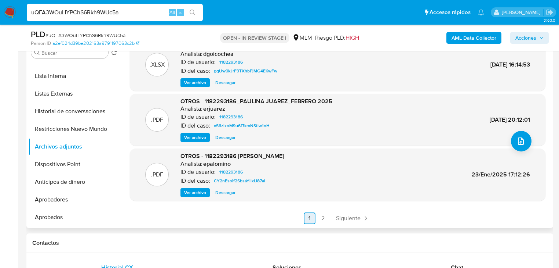
click at [345, 220] on span "Siguiente" at bounding box center [348, 218] width 25 height 6
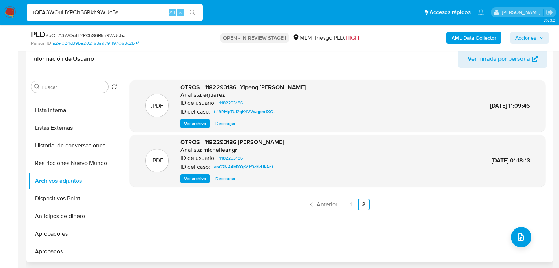
scroll to position [92, 0]
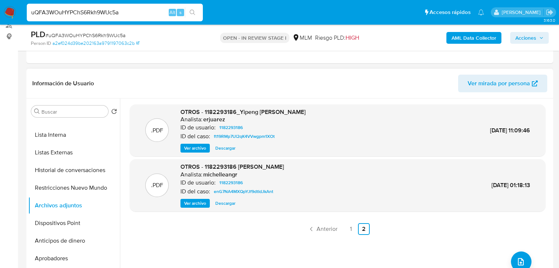
click at [198, 204] on span "Ver archivo" at bounding box center [195, 202] width 22 height 7
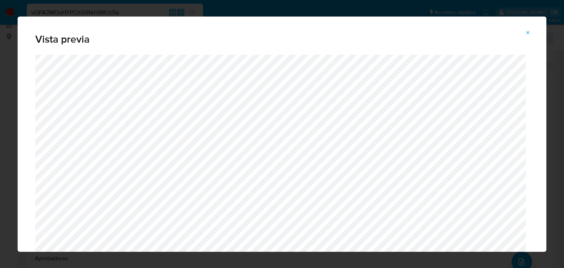
click at [529, 32] on icon "Attachment preview" at bounding box center [528, 33] width 6 height 6
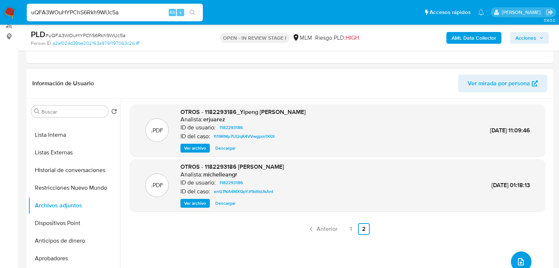
click at [194, 147] on span "Ver archivo" at bounding box center [195, 147] width 22 height 7
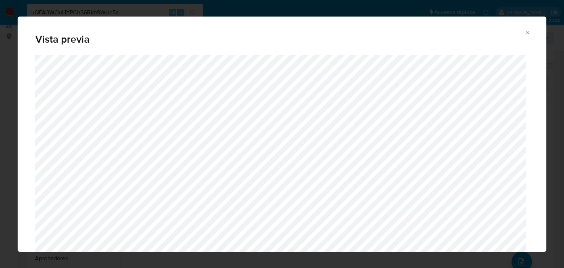
click at [527, 31] on icon "Attachment preview" at bounding box center [527, 32] width 3 height 3
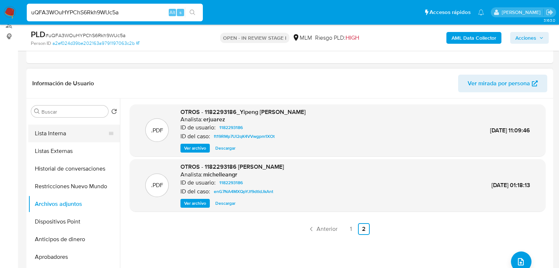
scroll to position [88, 0]
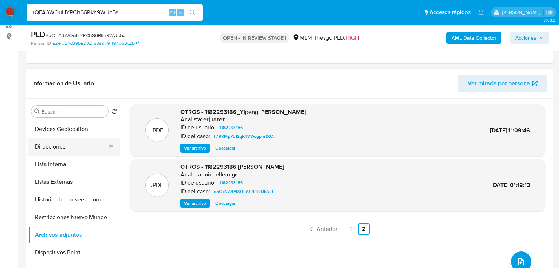
click at [59, 149] on button "Direcciones" at bounding box center [71, 147] width 86 height 18
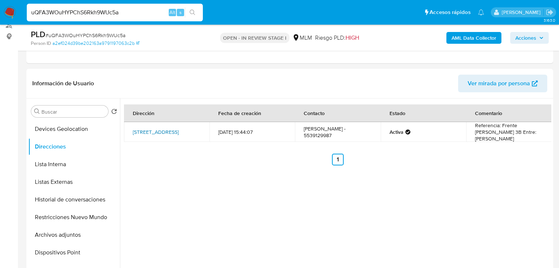
click at [160, 131] on link "[STREET_ADDRESS]" at bounding box center [156, 131] width 46 height 7
click at [70, 181] on button "Listas Externas" at bounding box center [71, 182] width 86 height 18
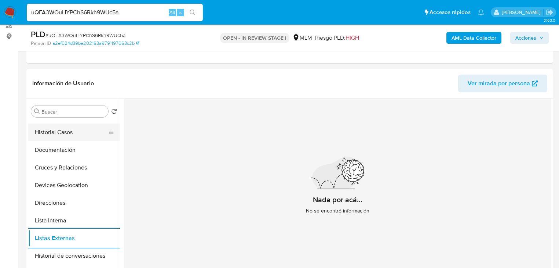
scroll to position [0, 0]
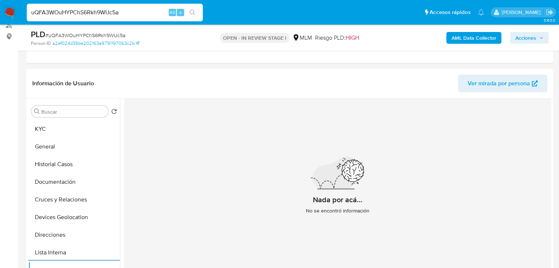
drag, startPoint x: 56, startPoint y: 128, endPoint x: 117, endPoint y: 135, distance: 62.0
click at [56, 128] on button "KYC" at bounding box center [74, 129] width 92 height 18
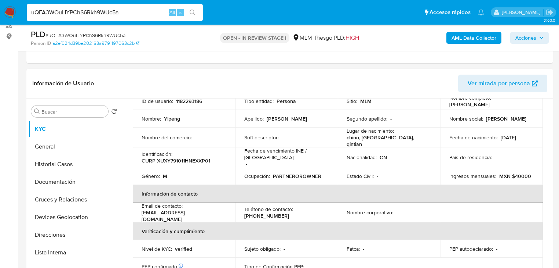
scroll to position [29, 0]
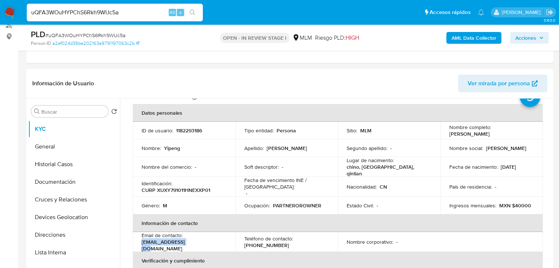
drag, startPoint x: 169, startPoint y: 242, endPoint x: 247, endPoint y: 84, distance: 176.9
click at [135, 241] on td "Email de contacto : [EMAIL_ADDRESS][DOMAIN_NAME]" at bounding box center [184, 242] width 103 height 20
copy p "[EMAIL_ADDRESS][DOMAIN_NAME]"
click at [263, 242] on p "[PHONE_NUMBER]" at bounding box center [266, 244] width 45 height 7
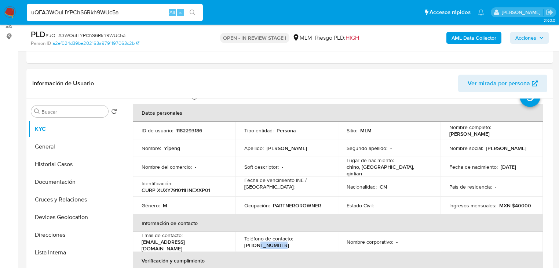
copy p "39129987"
drag, startPoint x: 68, startPoint y: 170, endPoint x: 66, endPoint y: 211, distance: 41.9
click at [69, 170] on button "Historial Casos" at bounding box center [74, 164] width 92 height 18
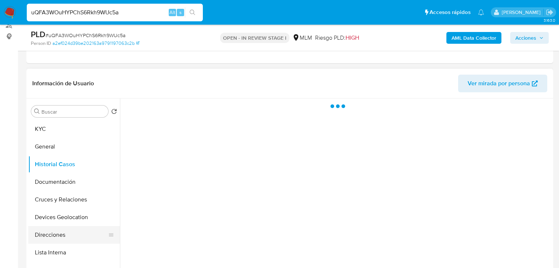
scroll to position [0, 0]
click at [51, 226] on button "Direcciones" at bounding box center [71, 235] width 86 height 18
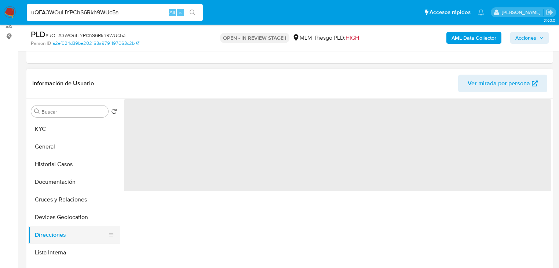
click at [47, 233] on button "Direcciones" at bounding box center [71, 235] width 86 height 18
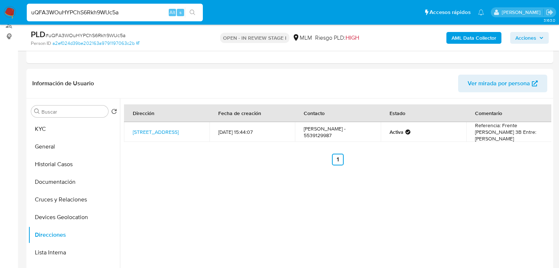
drag, startPoint x: 160, startPoint y: 140, endPoint x: 131, endPoint y: 126, distance: 32.7
click at [131, 126] on td "[STREET_ADDRESS]" at bounding box center [167, 132] width 86 height 20
copy link "[STREET_ADDRESS]"
click at [42, 210] on button "Devices Geolocation" at bounding box center [71, 217] width 86 height 18
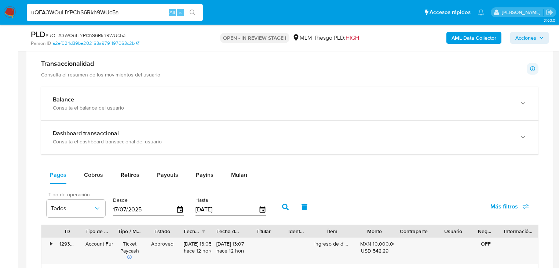
scroll to position [503, 0]
click at [93, 171] on span "Cobros" at bounding box center [93, 174] width 19 height 8
select select "10"
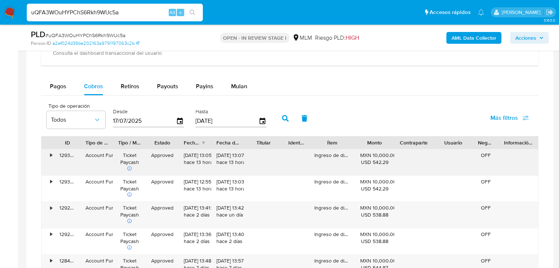
click at [48, 157] on div "•" at bounding box center [47, 162] width 13 height 26
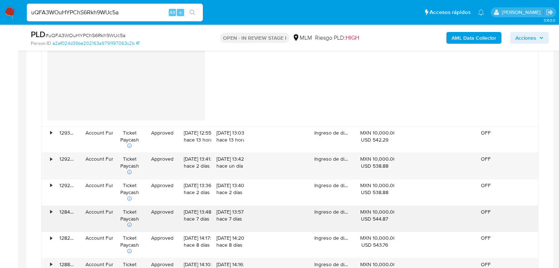
scroll to position [914, 0]
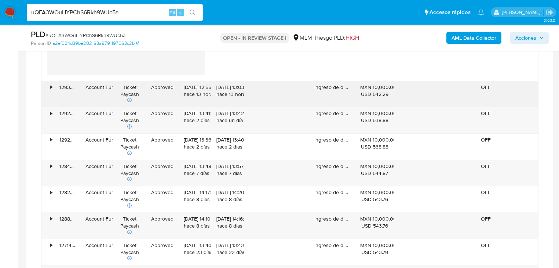
click at [49, 86] on div "•" at bounding box center [47, 94] width 13 height 26
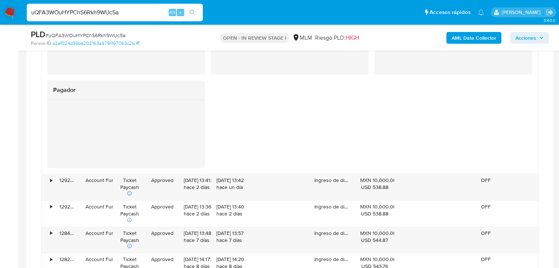
scroll to position [1120, 0]
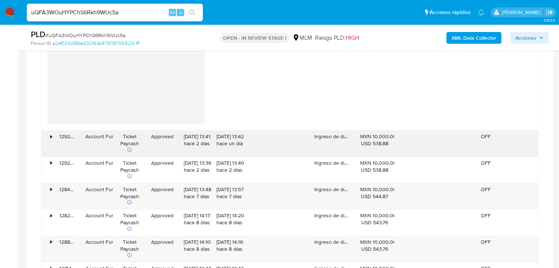
drag, startPoint x: 54, startPoint y: 162, endPoint x: 53, endPoint y: 142, distance: 19.9
click at [53, 162] on div "• 129202376483 Account Fund Ticket Paycash Approved [DATE] 13:36:34 [DATE] [DAT…" at bounding box center [289, 170] width 497 height 26
click at [52, 137] on div "•" at bounding box center [47, 143] width 13 height 26
